Goal: Task Accomplishment & Management: Manage account settings

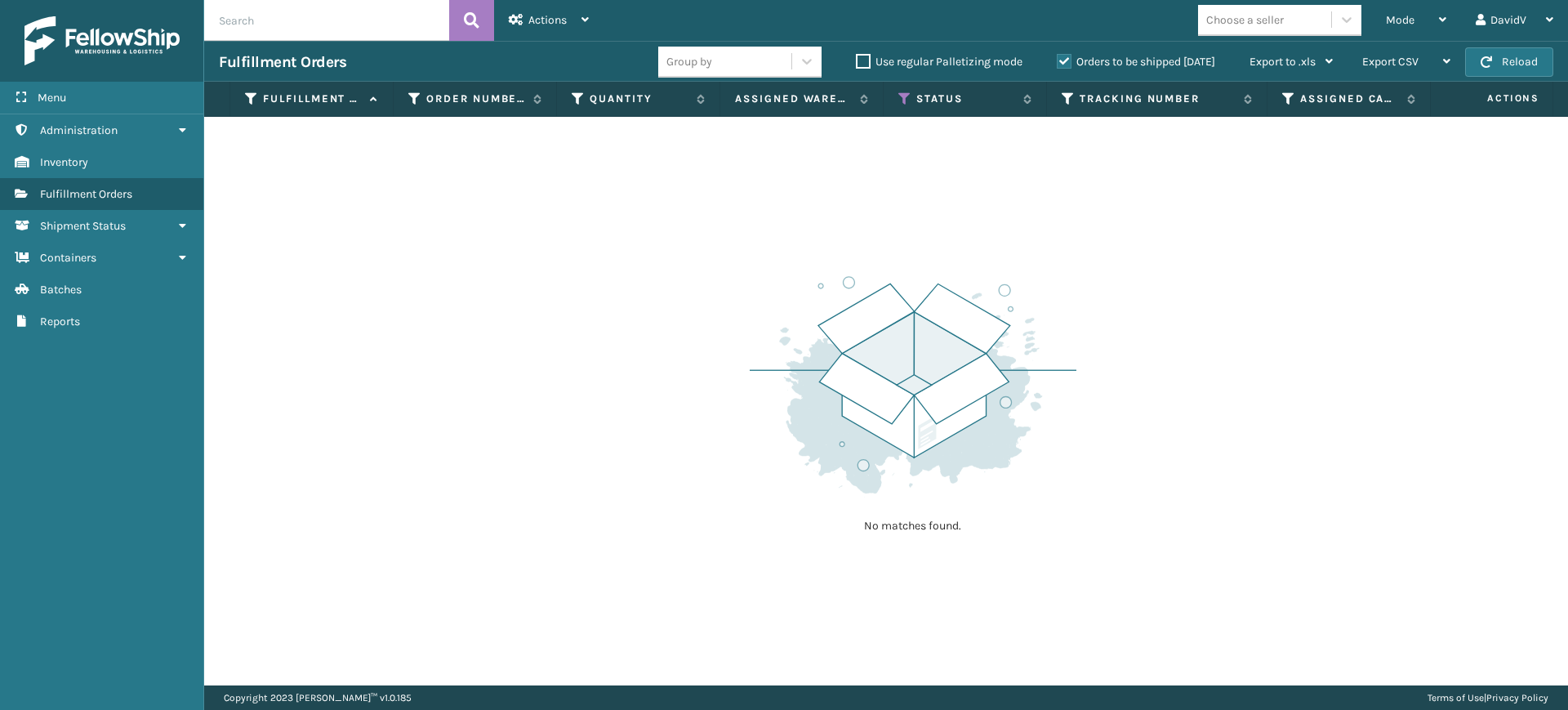
click at [585, 324] on div "No matches found." at bounding box center [885, 401] width 1364 height 568
click at [1065, 62] on label "Orders to be shipped [DATE]" at bounding box center [1136, 62] width 159 height 14
click at [1058, 62] on input "Orders to be shipped [DATE]" at bounding box center [1057, 57] width 1 height 11
click at [1065, 62] on label "Orders to be shipped [DATE]" at bounding box center [1136, 62] width 159 height 14
click at [1058, 62] on input "Orders to be shipped [DATE]" at bounding box center [1057, 57] width 1 height 11
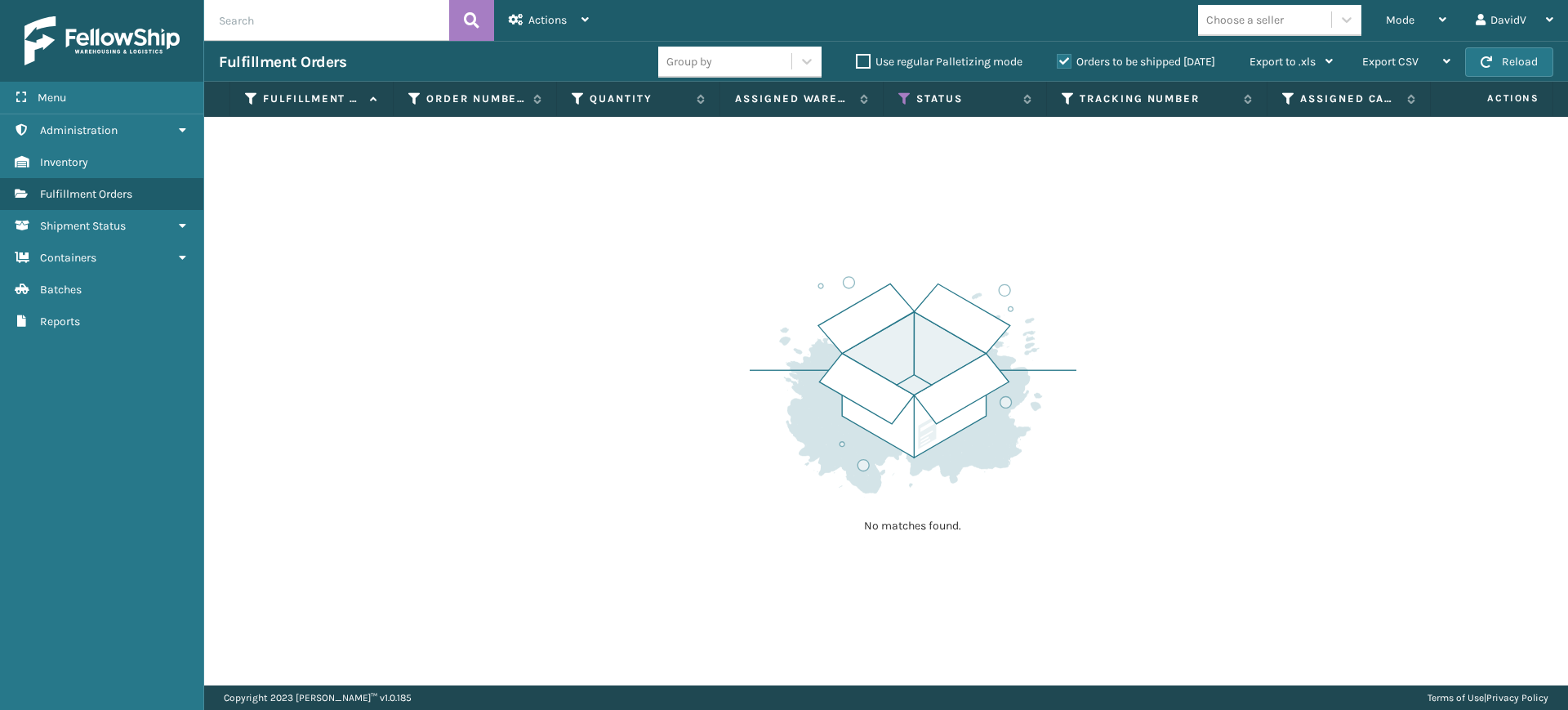
click at [1065, 62] on label "Orders to be shipped [DATE]" at bounding box center [1136, 62] width 159 height 14
click at [1058, 62] on input "Orders to be shipped [DATE]" at bounding box center [1057, 57] width 1 height 11
click at [1065, 62] on label "Orders to be shipped [DATE]" at bounding box center [1136, 62] width 159 height 14
click at [1058, 62] on input "Orders to be shipped [DATE]" at bounding box center [1057, 57] width 1 height 11
click at [1065, 62] on label "Orders to be shipped [DATE]" at bounding box center [1136, 62] width 159 height 14
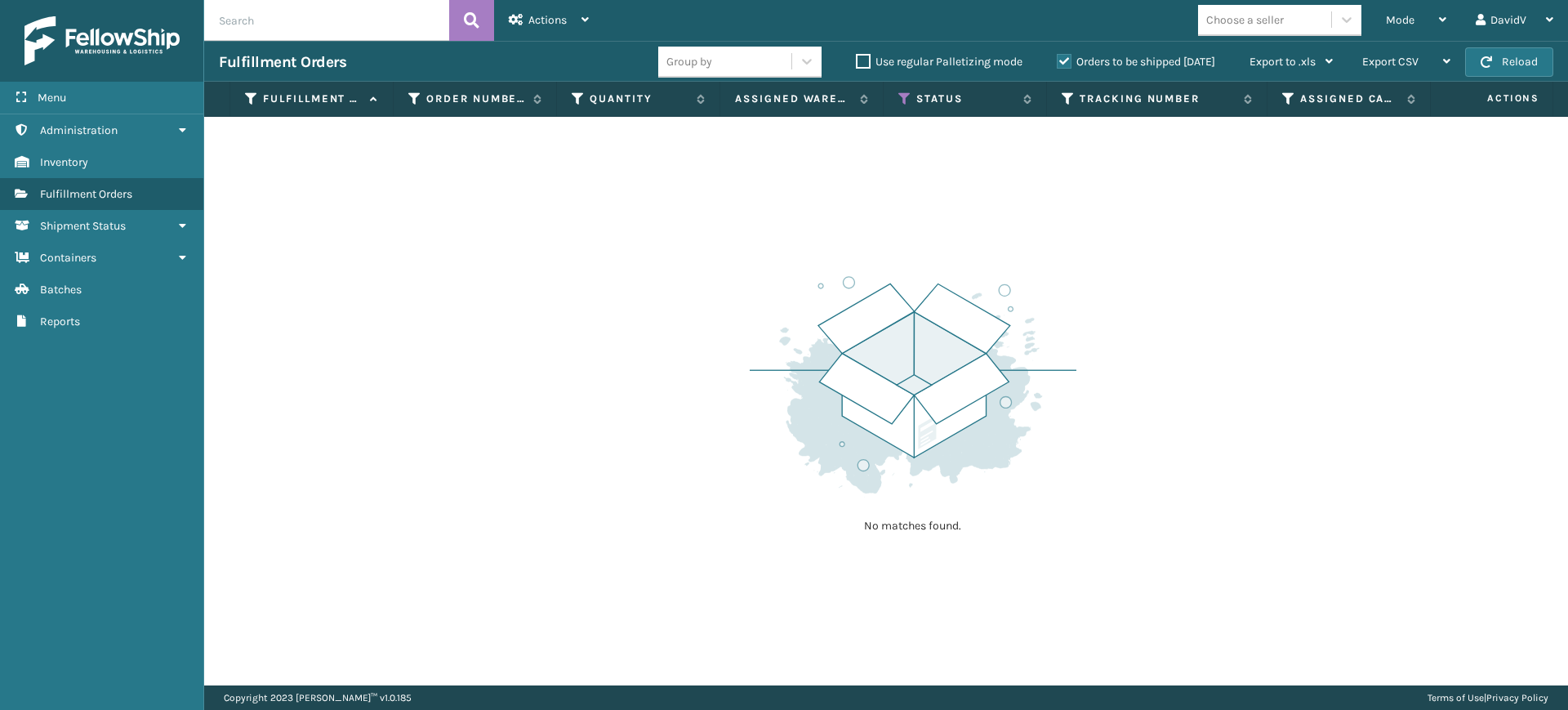
click at [1058, 62] on input "Orders to be shipped [DATE]" at bounding box center [1057, 57] width 1 height 11
click at [1045, 242] on div "No matches found." at bounding box center [885, 401] width 1364 height 568
click at [1064, 60] on label "Orders to be shipped [DATE]" at bounding box center [1136, 62] width 159 height 14
click at [1058, 60] on input "Orders to be shipped [DATE]" at bounding box center [1057, 57] width 1 height 11
click at [1064, 60] on label "Orders to be shipped [DATE]" at bounding box center [1136, 62] width 159 height 14
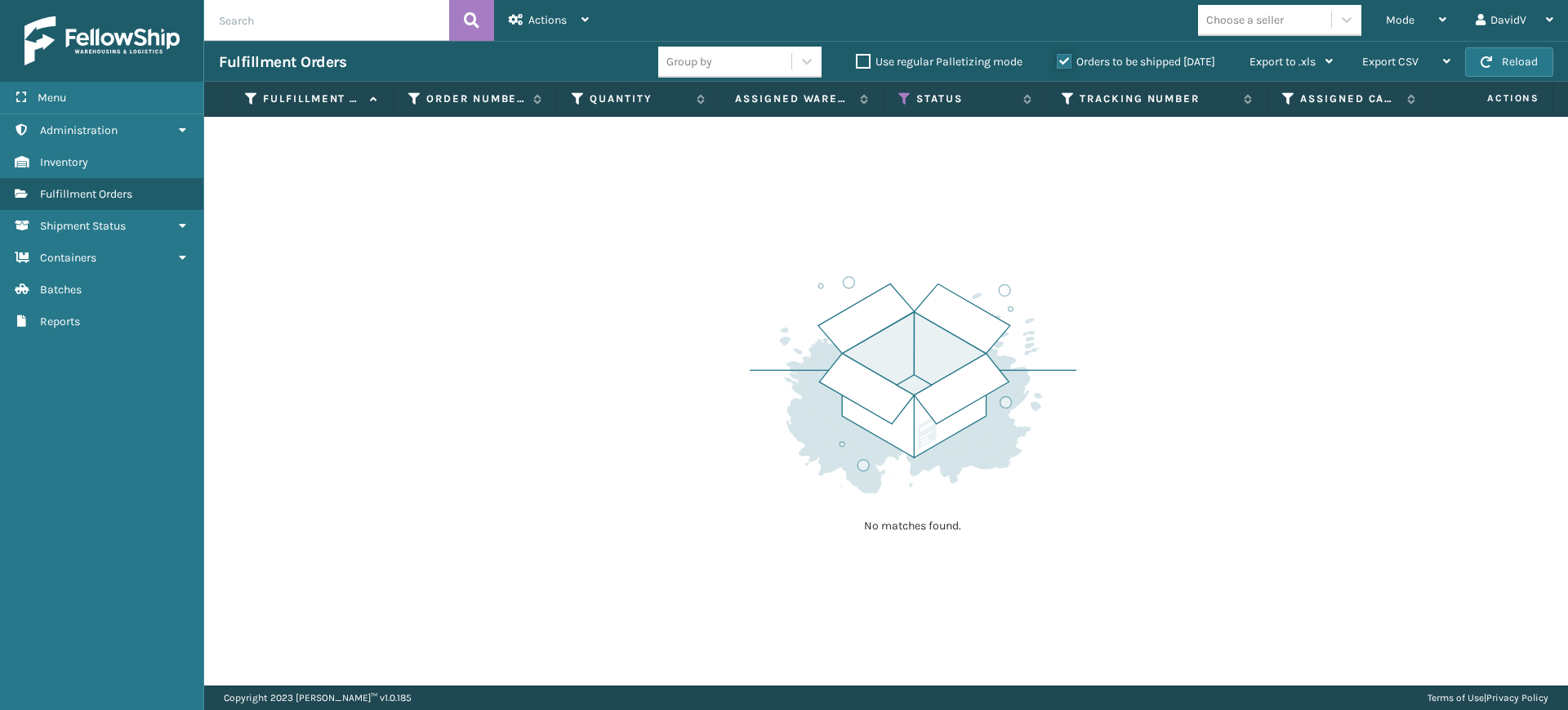
click at [1058, 60] on input "Orders to be shipped [DATE]" at bounding box center [1057, 57] width 1 height 11
click at [1064, 60] on label "Orders to be shipped [DATE]" at bounding box center [1136, 62] width 159 height 14
click at [1058, 60] on input "Orders to be shipped [DATE]" at bounding box center [1057, 57] width 1 height 11
click at [1064, 60] on label "Orders to be shipped [DATE]" at bounding box center [1136, 62] width 159 height 14
click at [1058, 60] on input "Orders to be shipped [DATE]" at bounding box center [1057, 57] width 1 height 11
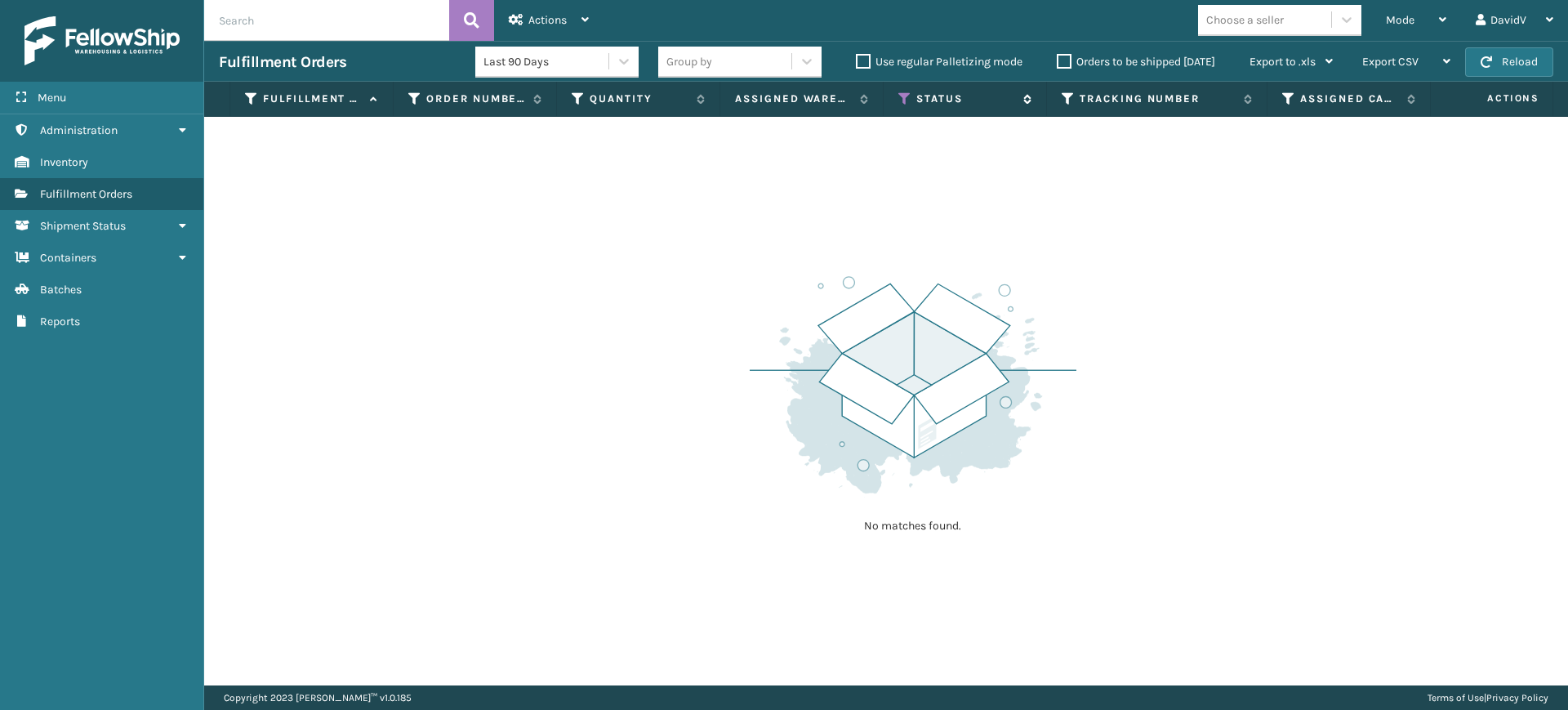
click at [914, 98] on div "Status" at bounding box center [964, 98] width 133 height 15
click at [904, 98] on icon at bounding box center [904, 98] width 13 height 15
click at [1125, 253] on div "No matches found." at bounding box center [885, 401] width 1364 height 568
click at [1065, 63] on label "Orders to be shipped [DATE]" at bounding box center [1136, 62] width 159 height 14
click at [1058, 63] on input "Orders to be shipped [DATE]" at bounding box center [1057, 57] width 1 height 11
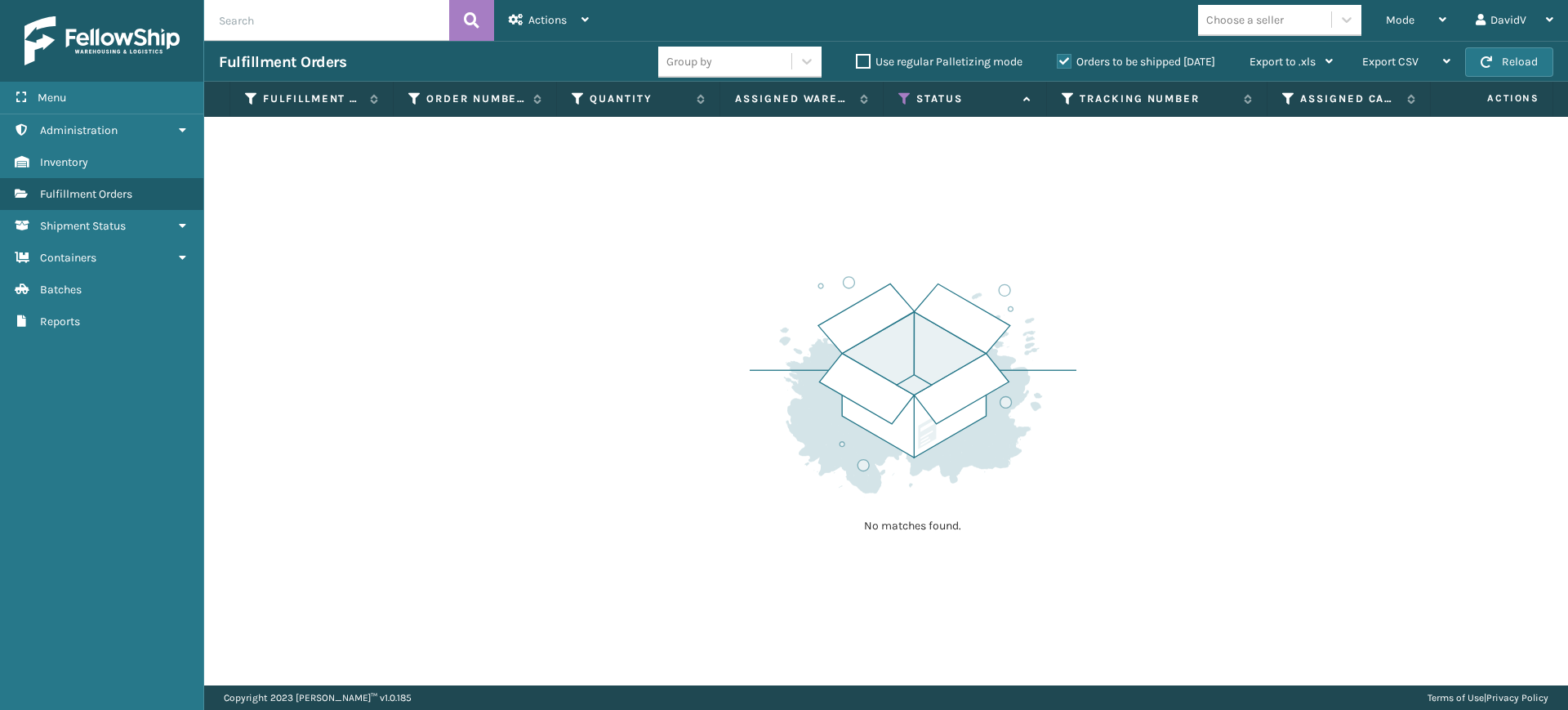
click at [1065, 63] on label "Orders to be shipped [DATE]" at bounding box center [1136, 62] width 159 height 14
click at [1058, 63] on input "Orders to be shipped [DATE]" at bounding box center [1057, 57] width 1 height 11
